Goal: Navigation & Orientation: Find specific page/section

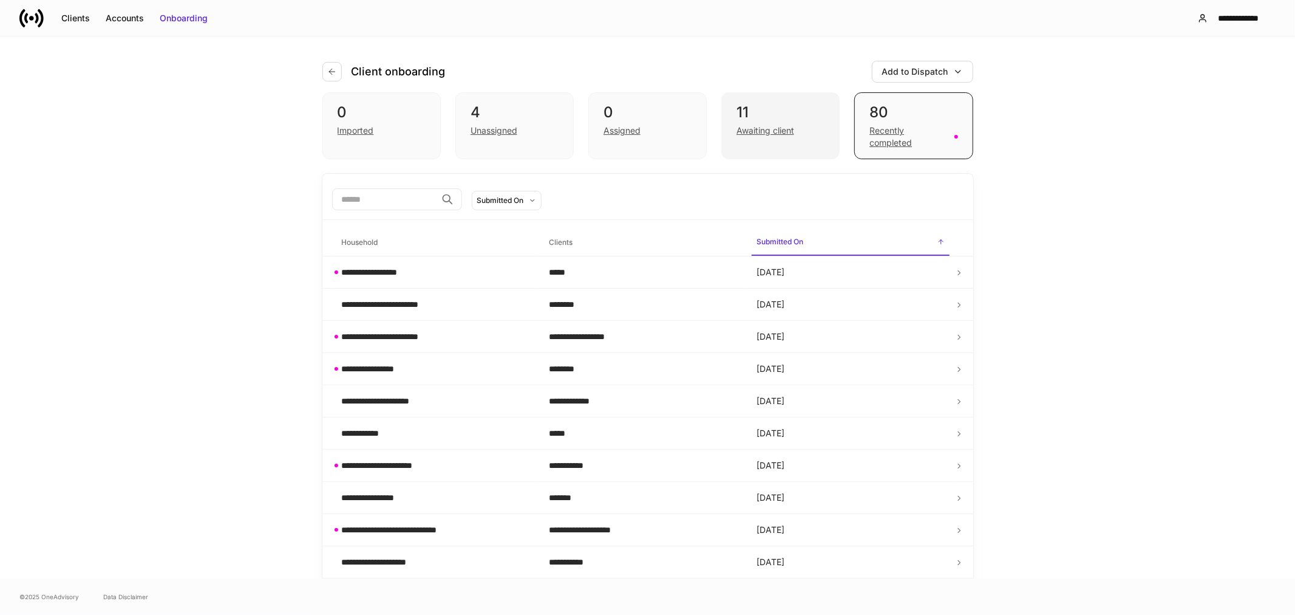
click at [745, 134] on div "Awaiting client" at bounding box center [766, 130] width 58 height 12
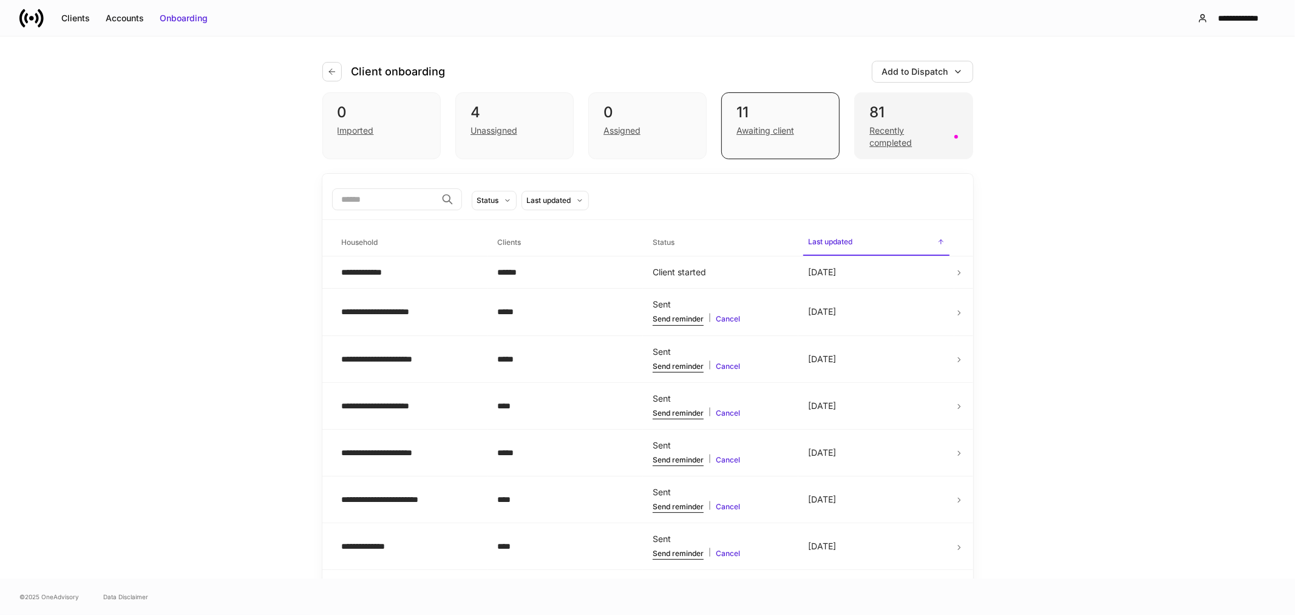
click at [887, 140] on div "Recently completed" at bounding box center [908, 136] width 77 height 24
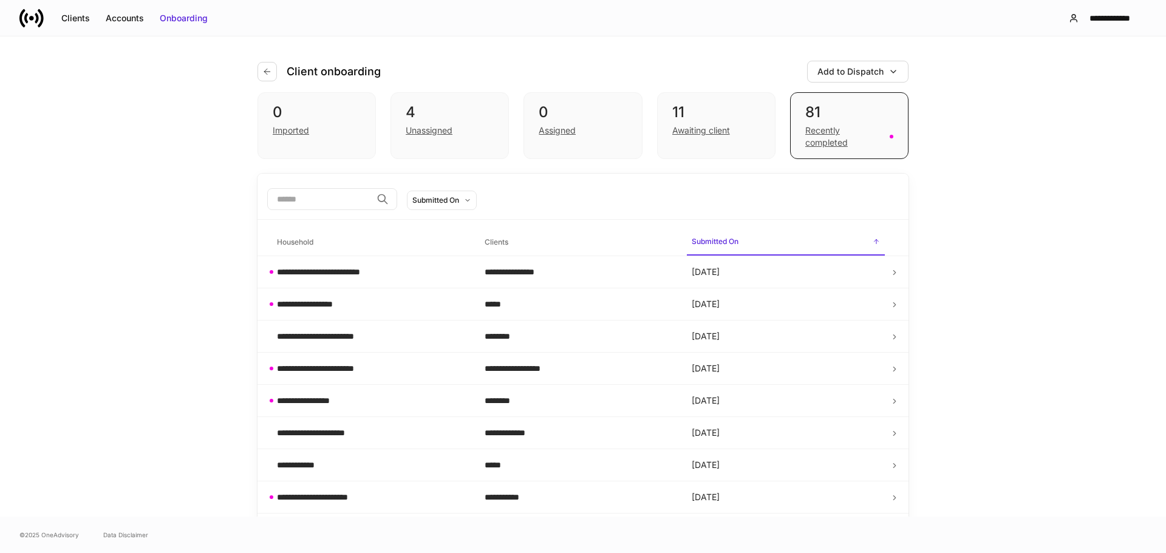
click at [157, 115] on div "**********" at bounding box center [583, 276] width 1166 height 480
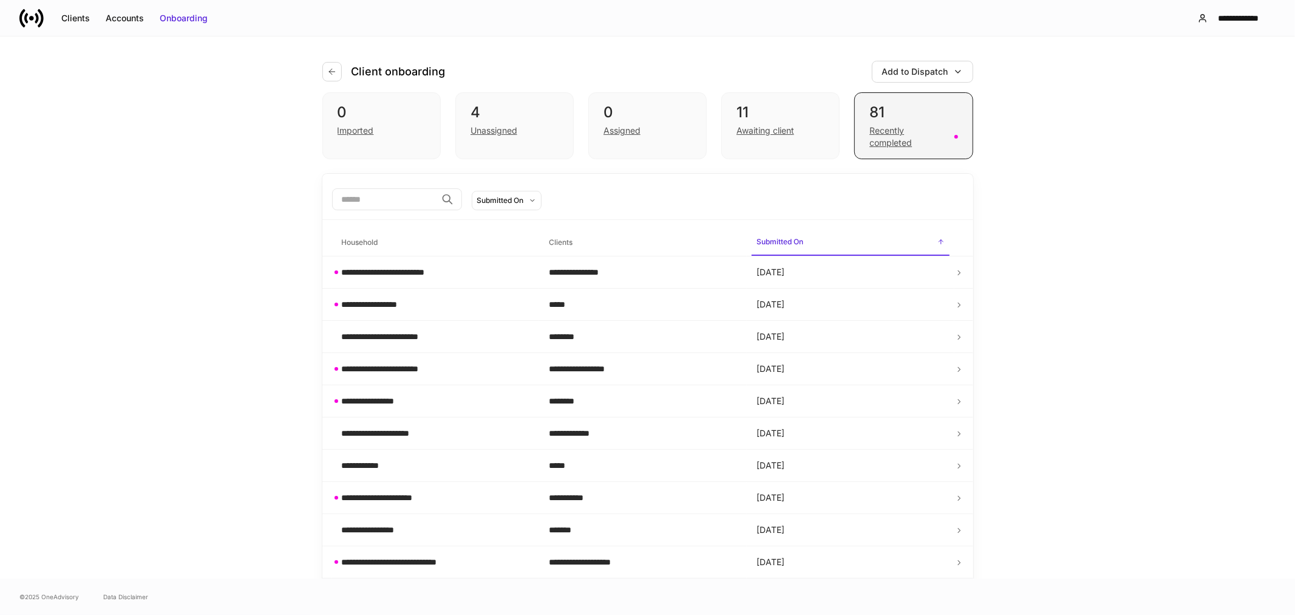
click at [870, 131] on div "Recently completed" at bounding box center [908, 136] width 77 height 24
click at [755, 129] on div "Awaiting client" at bounding box center [766, 130] width 58 height 12
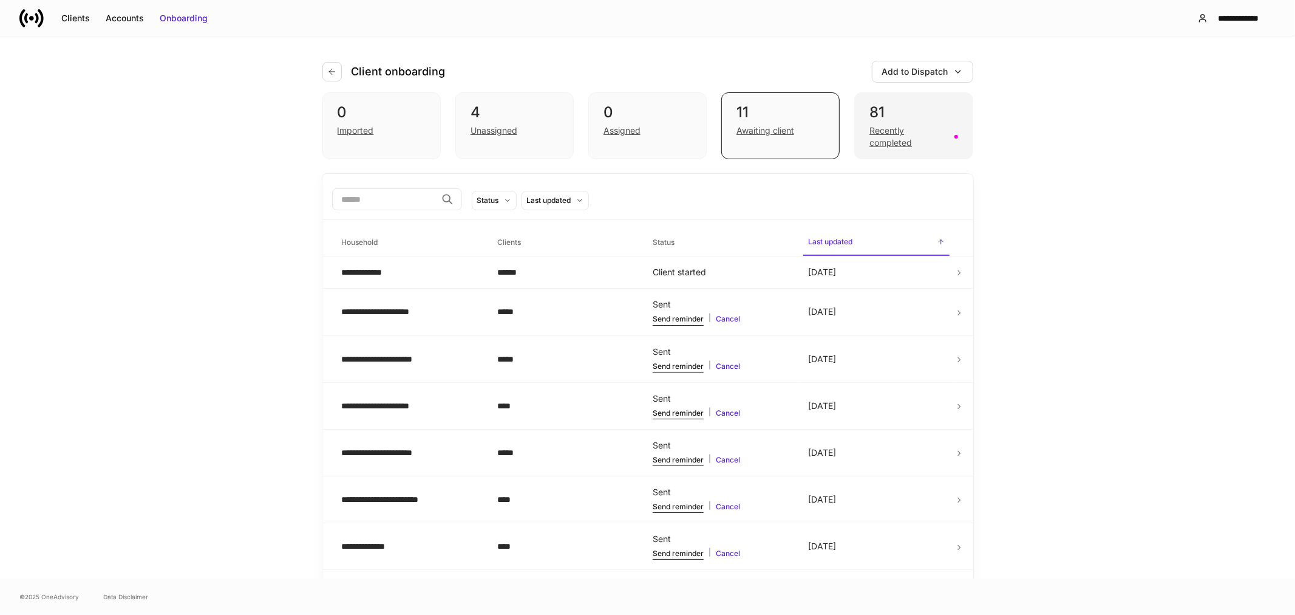
click at [883, 138] on div "Recently completed" at bounding box center [908, 136] width 77 height 24
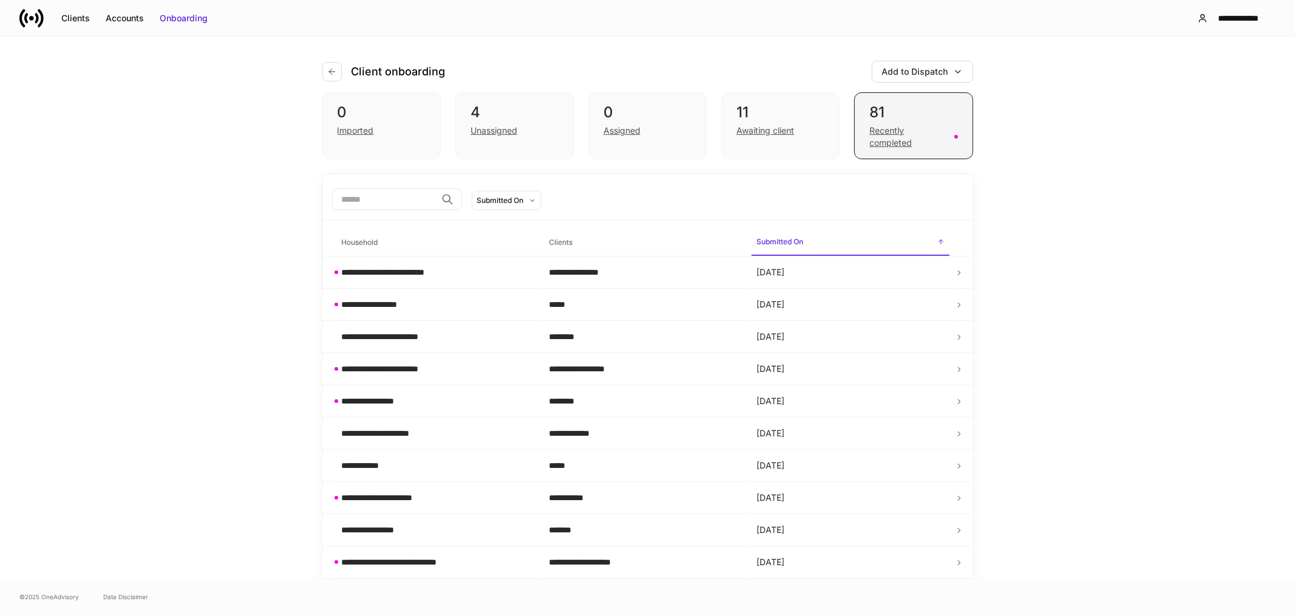
click at [882, 132] on div "Recently completed" at bounding box center [908, 136] width 77 height 24
click at [782, 132] on div "Awaiting client" at bounding box center [766, 130] width 58 height 12
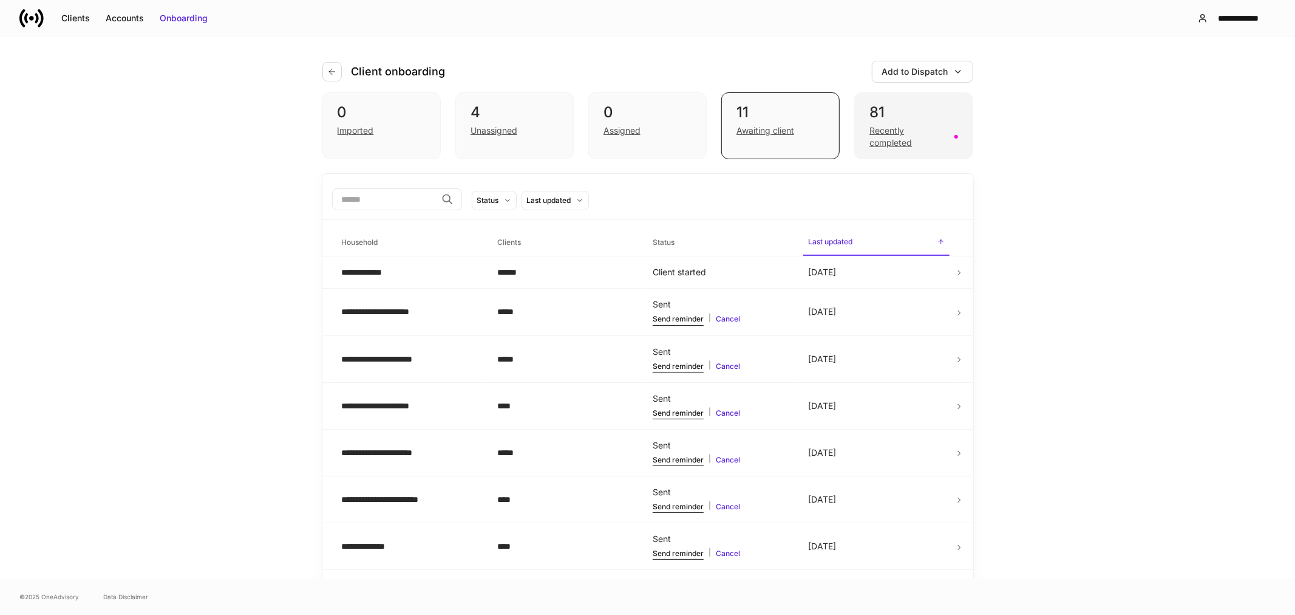
click at [893, 145] on div "Recently completed" at bounding box center [908, 136] width 77 height 24
